Goal: Information Seeking & Learning: Learn about a topic

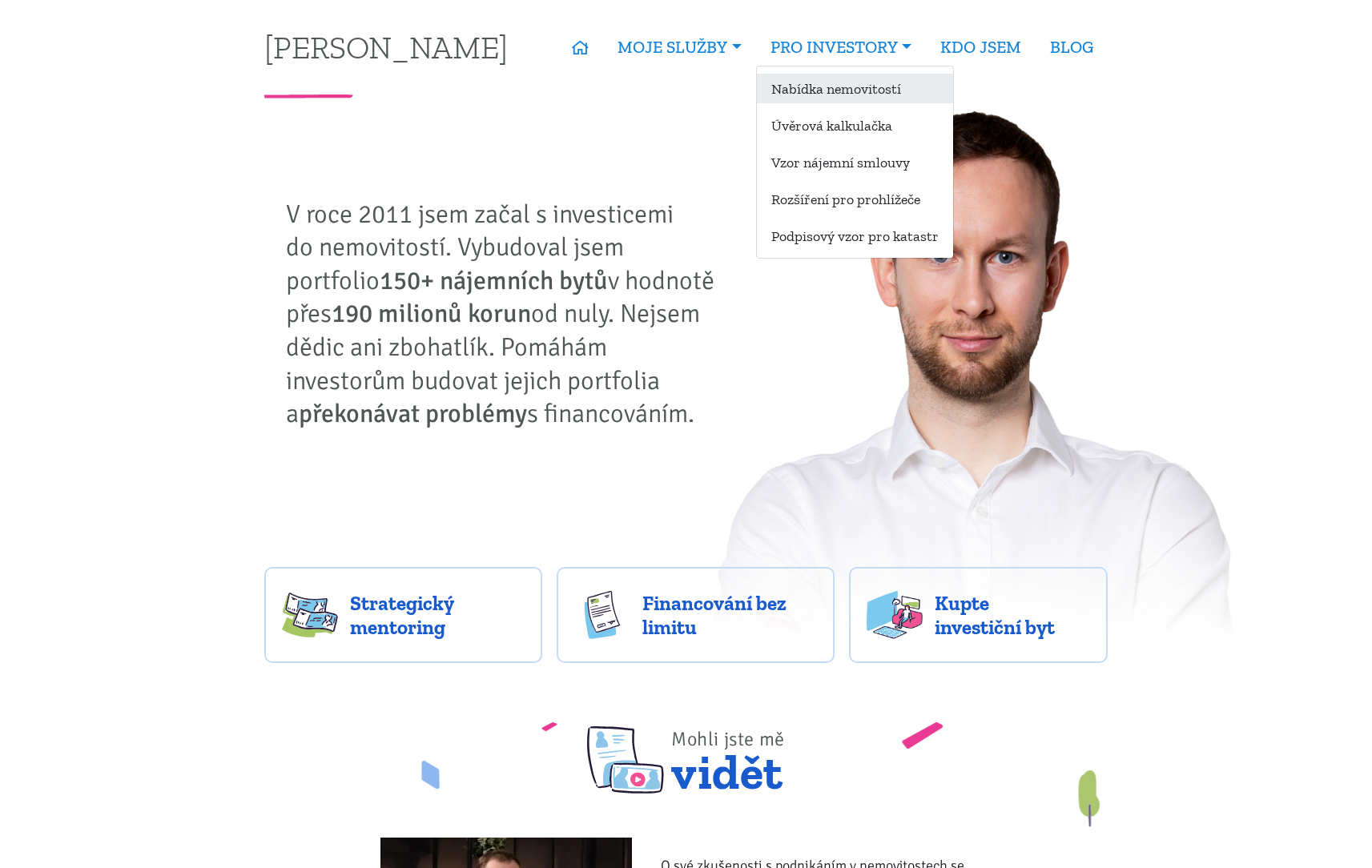
click at [843, 90] on link "Nabídka nemovitostí" at bounding box center [855, 88] width 196 height 29
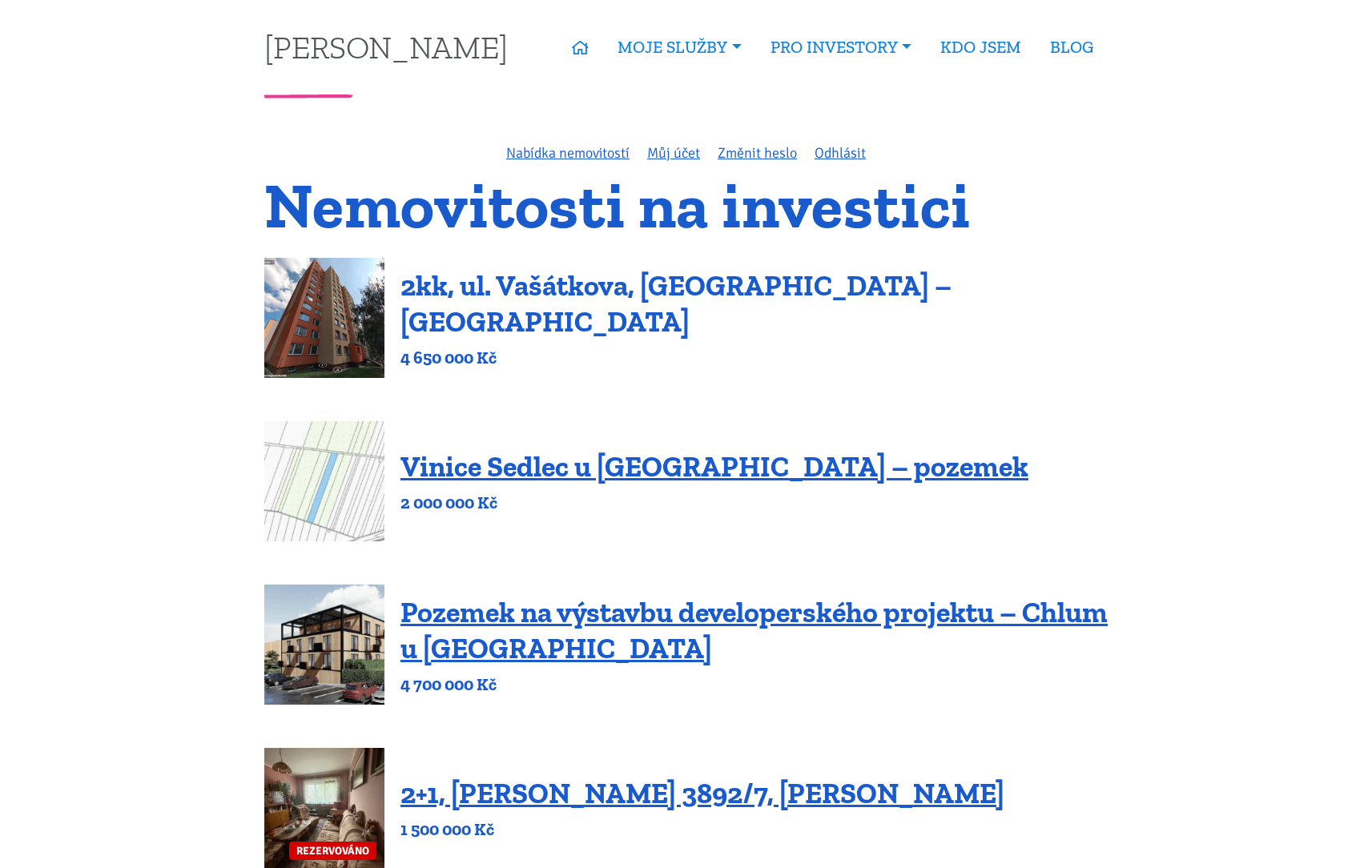
scroll to position [9, 0]
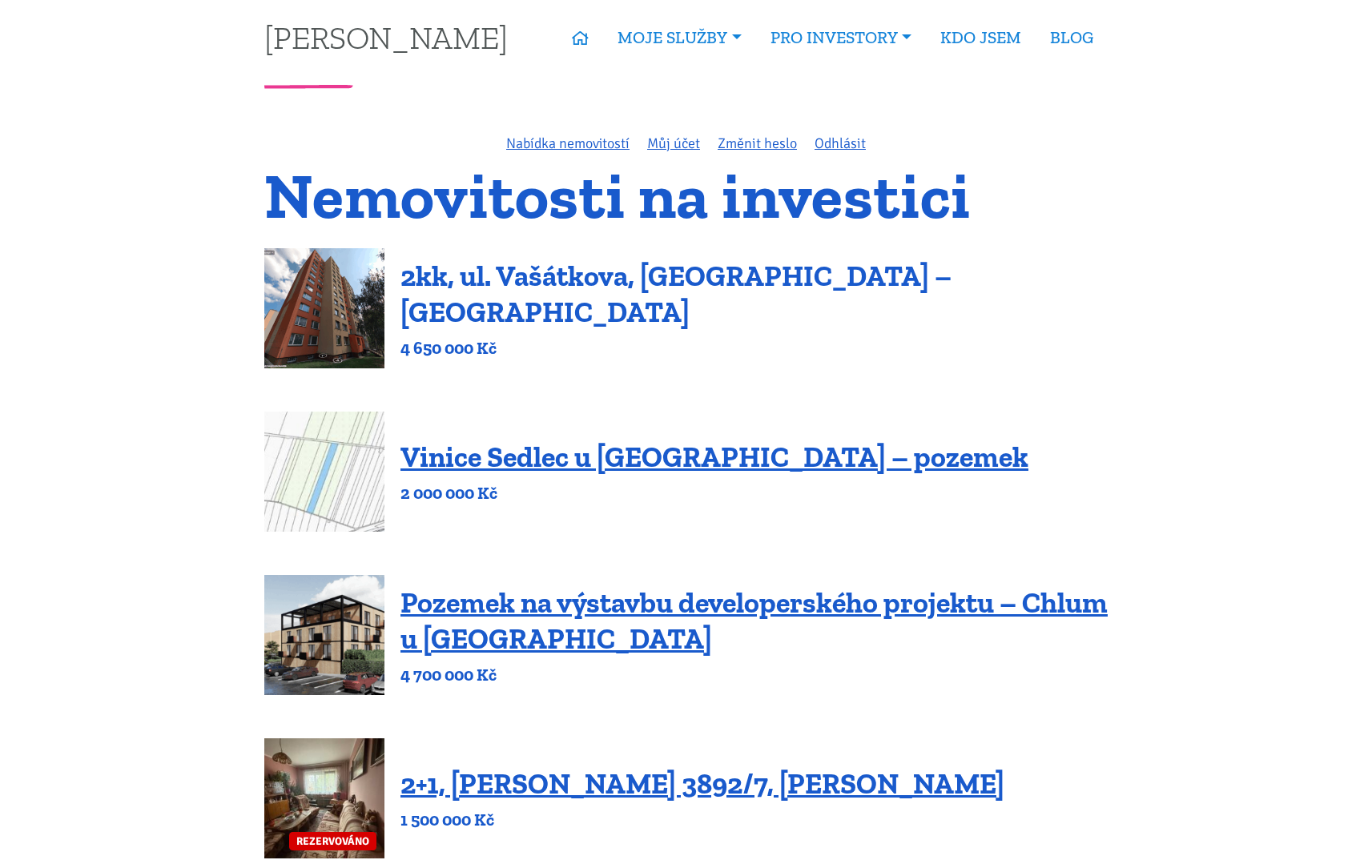
click at [735, 305] on link "2kk, ul. Vašátkova, [GEOGRAPHIC_DATA] – [GEOGRAPHIC_DATA]" at bounding box center [675, 294] width 551 height 70
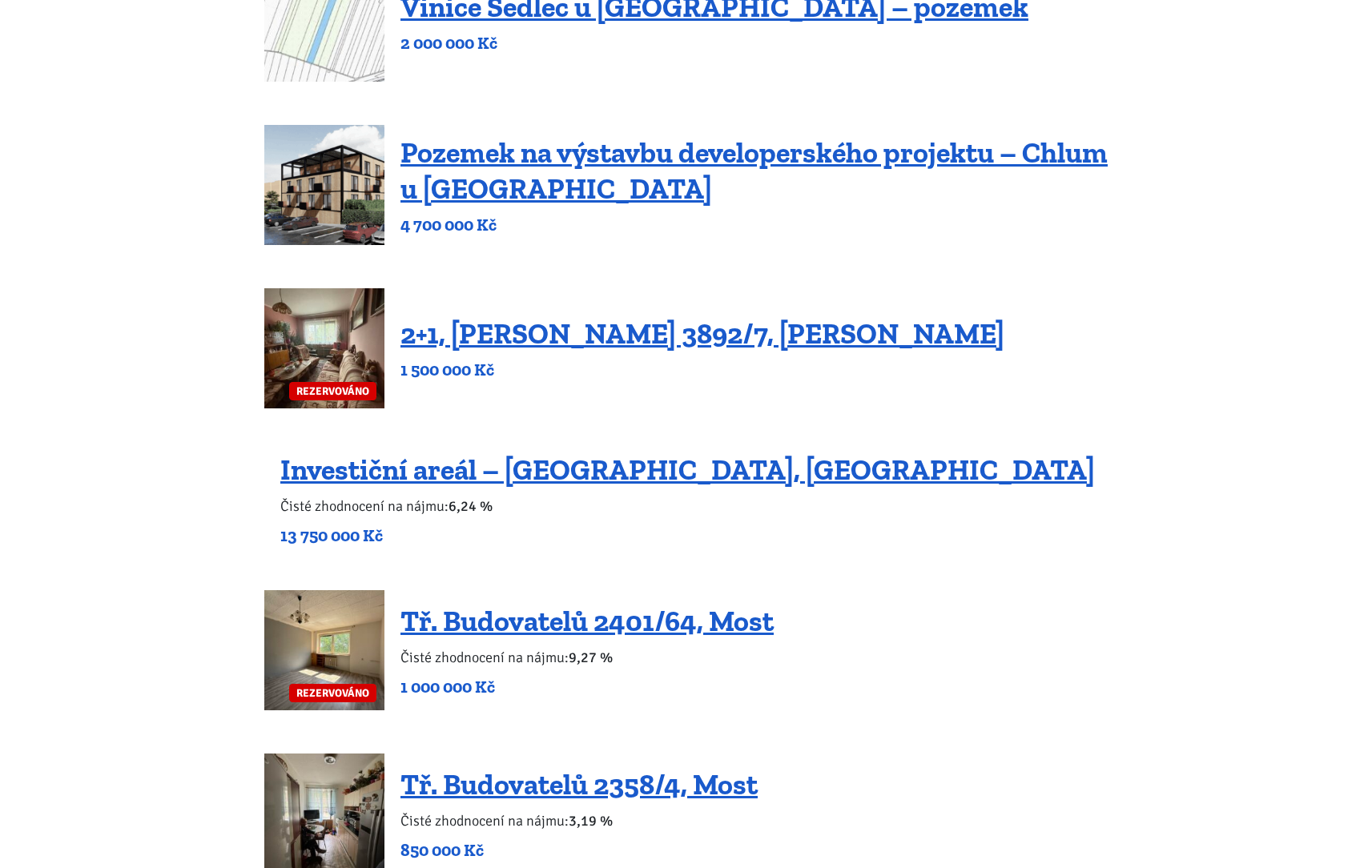
scroll to position [589, 0]
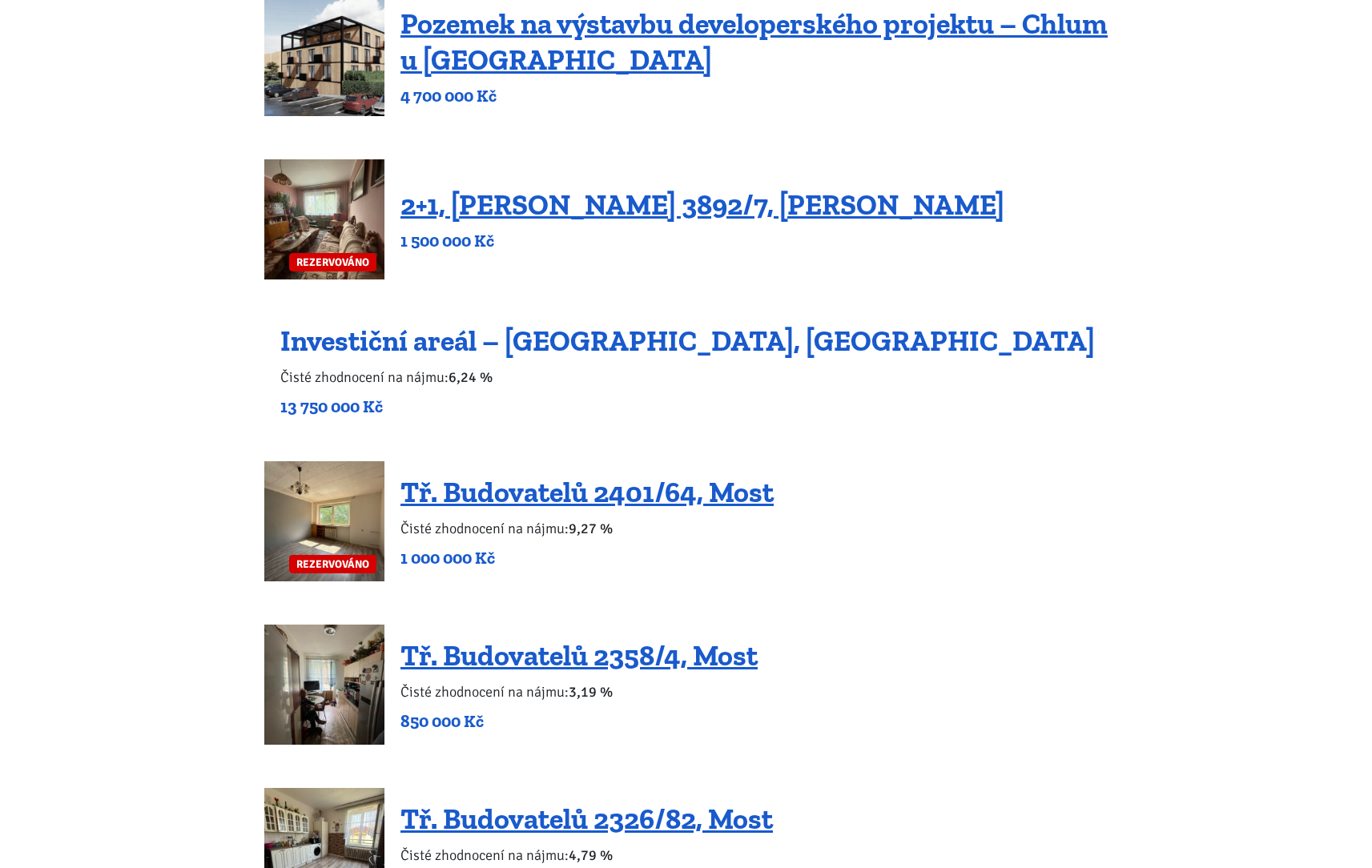
click at [698, 341] on link "Investiční areál – Dubice, Česká Lípa" at bounding box center [687, 340] width 814 height 34
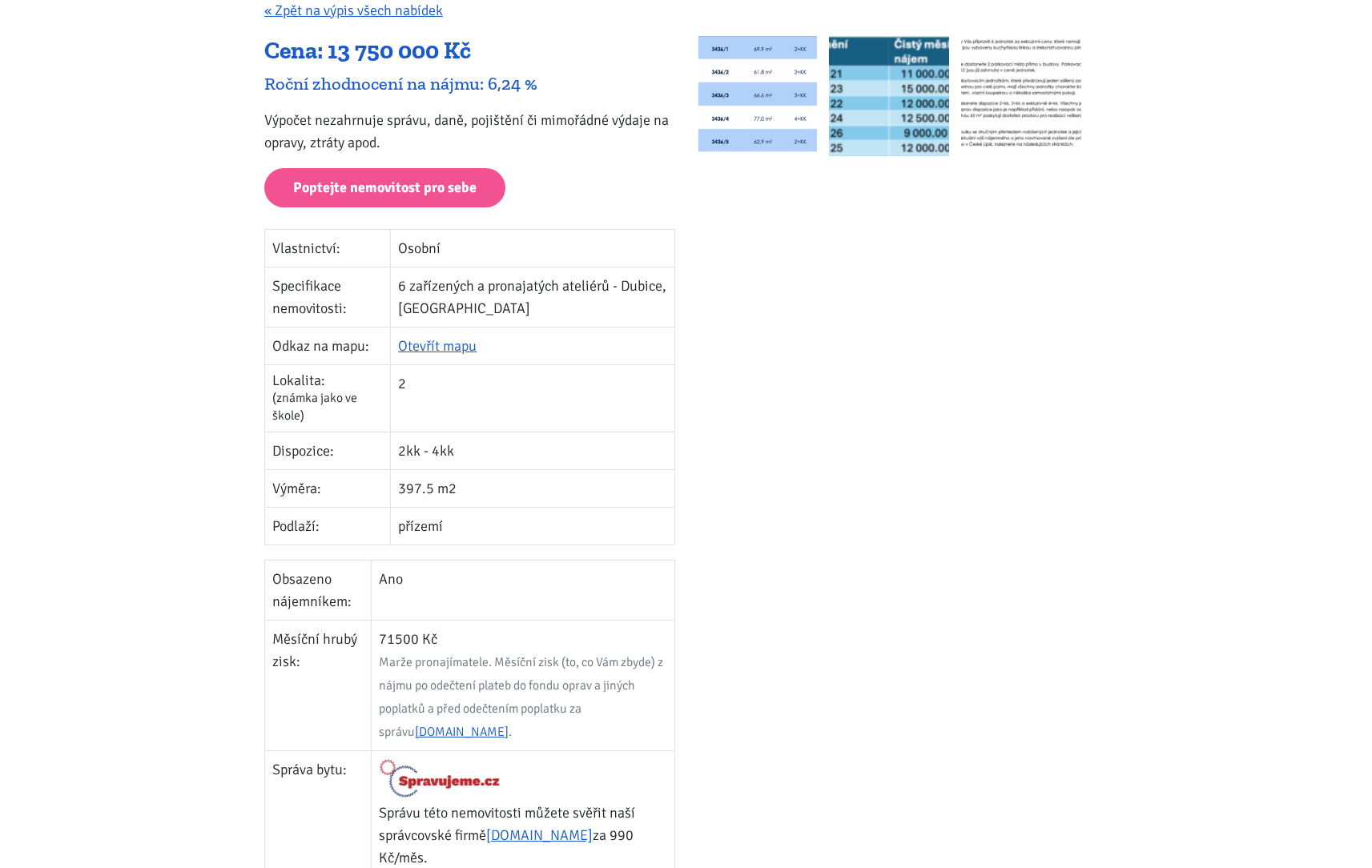
scroll to position [37, 0]
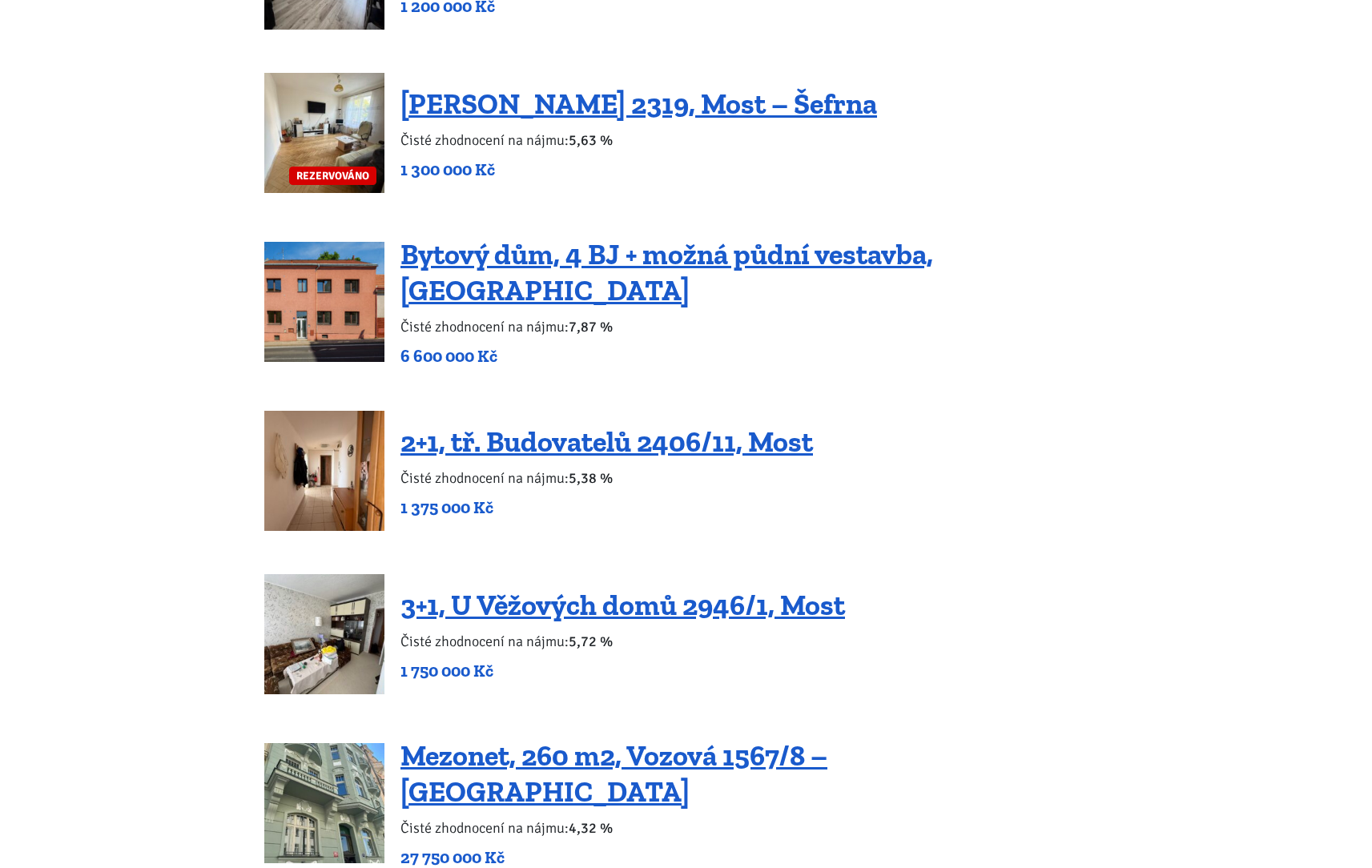
scroll to position [1320, 0]
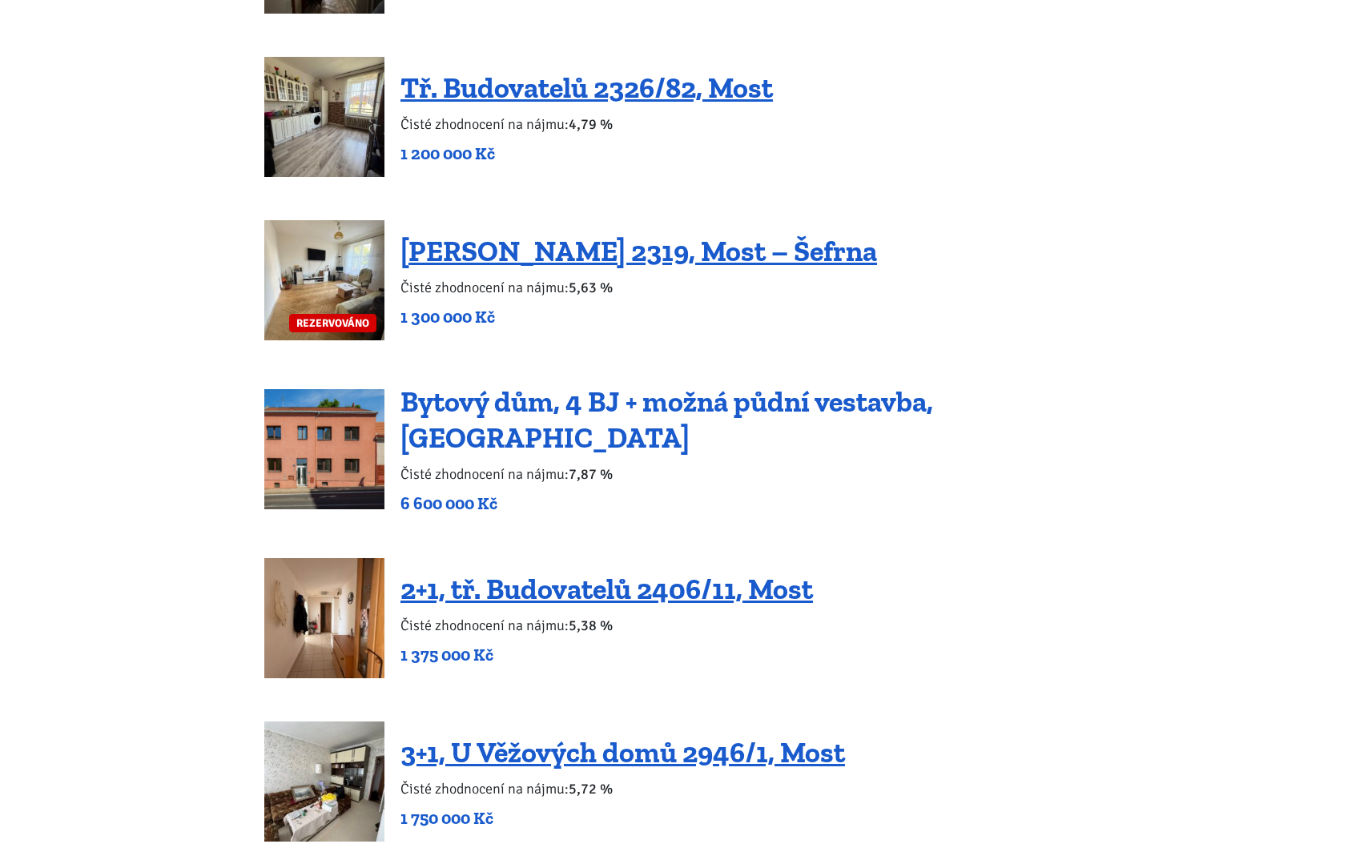
click at [716, 419] on link "Bytový dům, 4 BJ + možná půdní vestavba, [GEOGRAPHIC_DATA]" at bounding box center [666, 419] width 533 height 70
